Goal: Navigation & Orientation: Find specific page/section

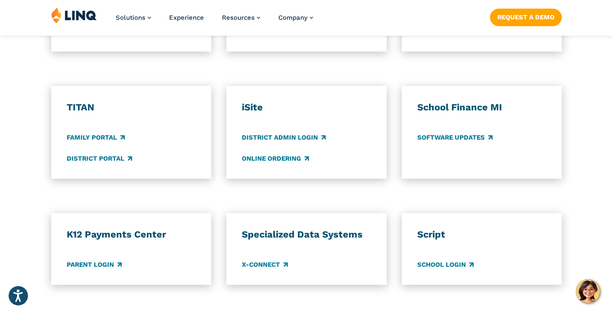
scroll to position [645, 0]
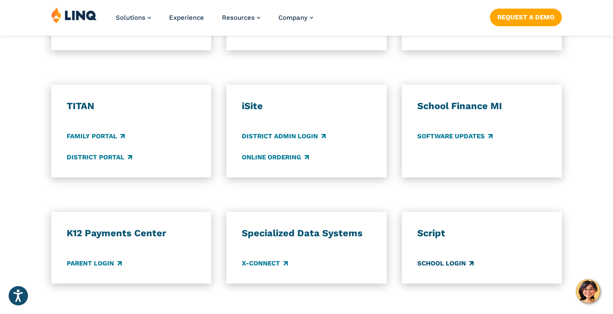
click at [441, 259] on link "School Login" at bounding box center [445, 263] width 56 height 9
click at [74, 153] on link "District Portal" at bounding box center [99, 157] width 65 height 9
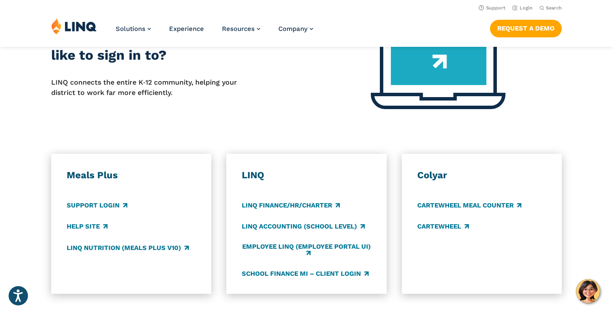
scroll to position [387, 0]
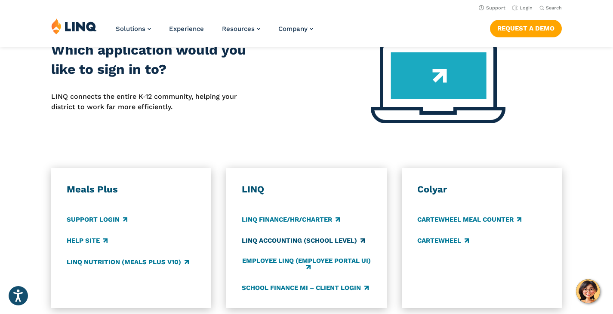
click at [282, 237] on link "LINQ Accounting (school level)" at bounding box center [303, 241] width 123 height 9
click at [135, 258] on link "LINQ Nutrition (Meals Plus v10)" at bounding box center [128, 262] width 122 height 9
click at [247, 237] on link "LINQ Accounting (school level)" at bounding box center [303, 241] width 123 height 9
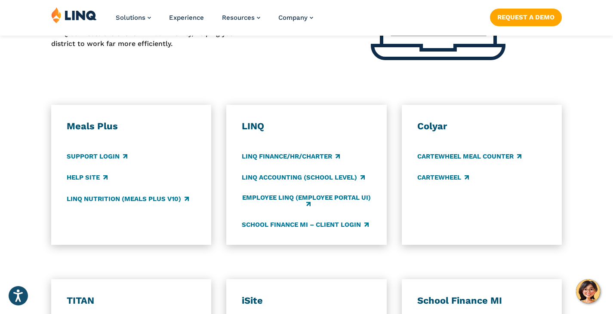
scroll to position [473, 0]
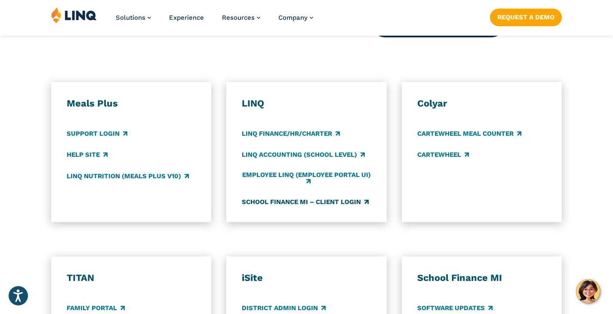
click at [268, 197] on link "School Finance MI – Client Login" at bounding box center [305, 201] width 127 height 9
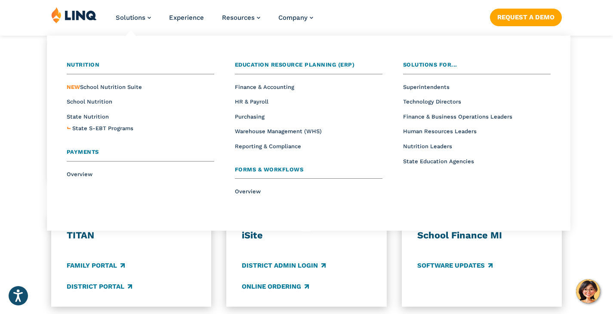
scroll to position [516, 0]
click at [78, 101] on span "School Nutrition" at bounding box center [90, 102] width 46 height 6
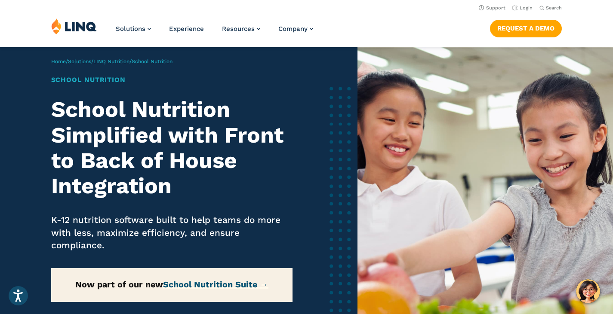
click at [211, 285] on link "School Nutrition Suite →" at bounding box center [215, 285] width 105 height 10
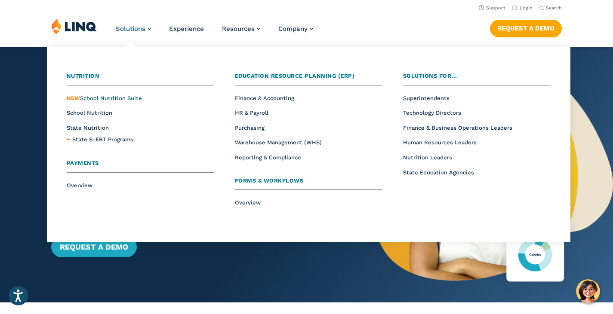
click at [105, 97] on span "NEW School Nutrition Suite" at bounding box center [104, 98] width 75 height 6
